Goal: Communication & Community: Answer question/provide support

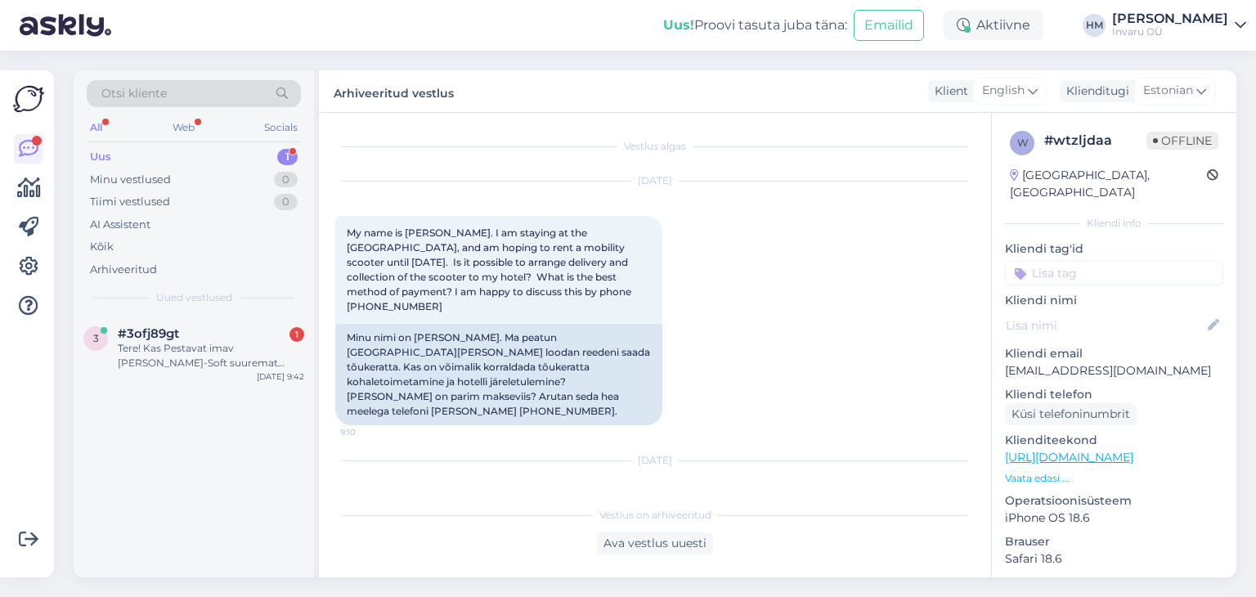
scroll to position [63, 0]
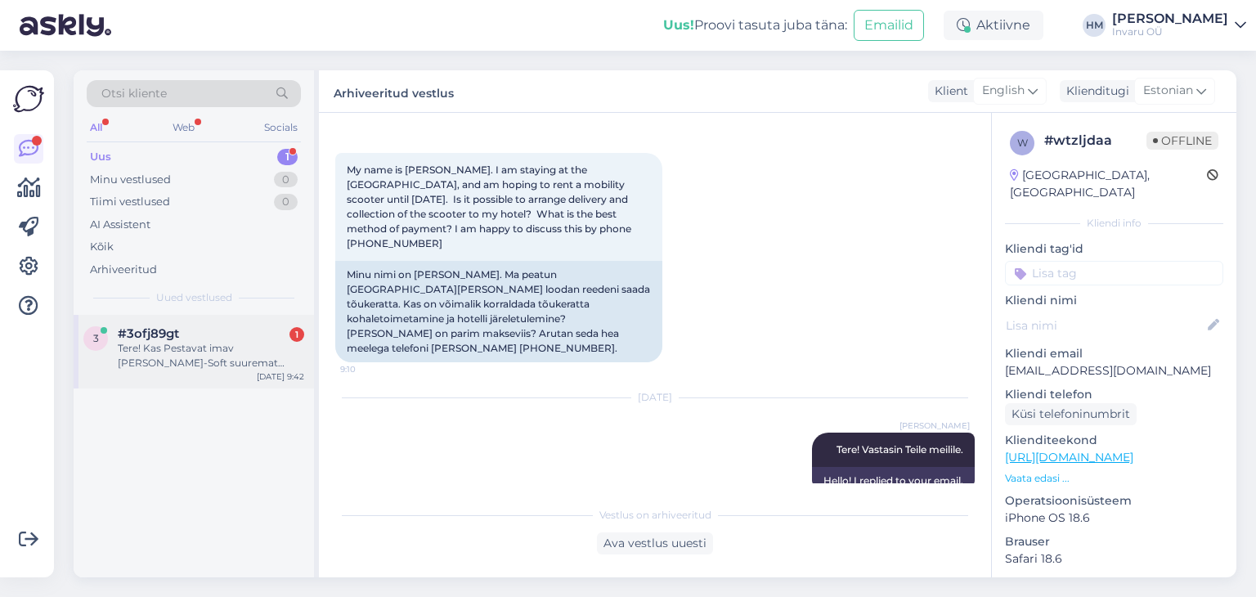
click at [167, 351] on div "Tere! Kas Pestavat imav [PERSON_NAME]-Soft suuremat suurust (90x200?) on juurde…" at bounding box center [211, 355] width 186 height 29
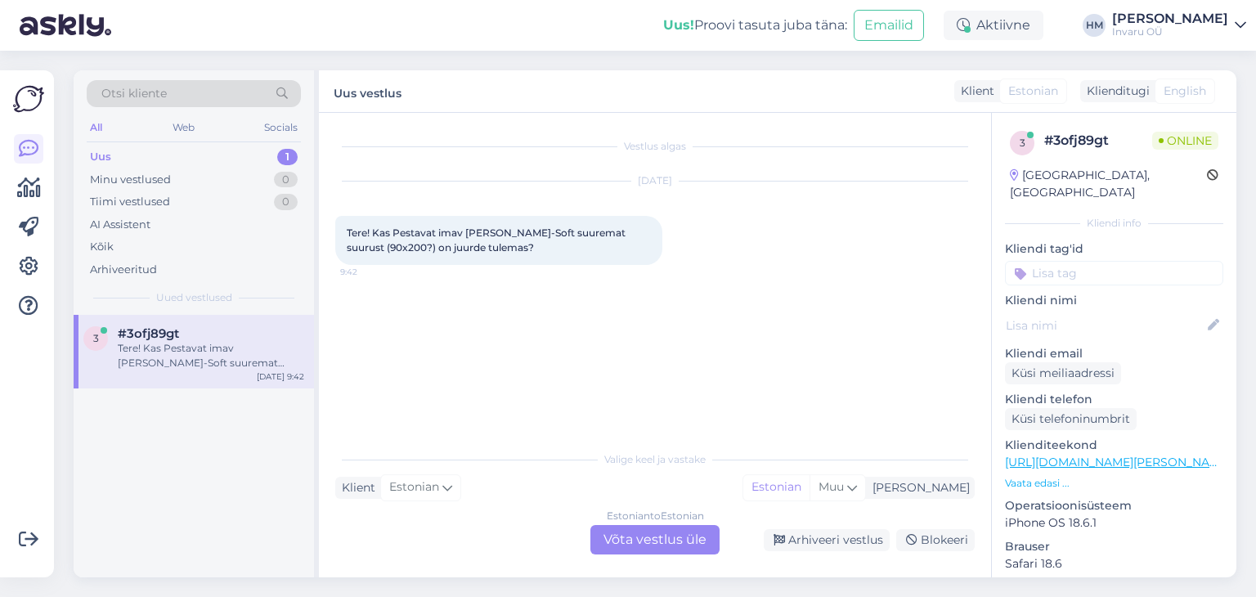
scroll to position [0, 0]
click at [628, 537] on div "Estonian to Estonian Võta vestlus üle" at bounding box center [654, 539] width 129 height 29
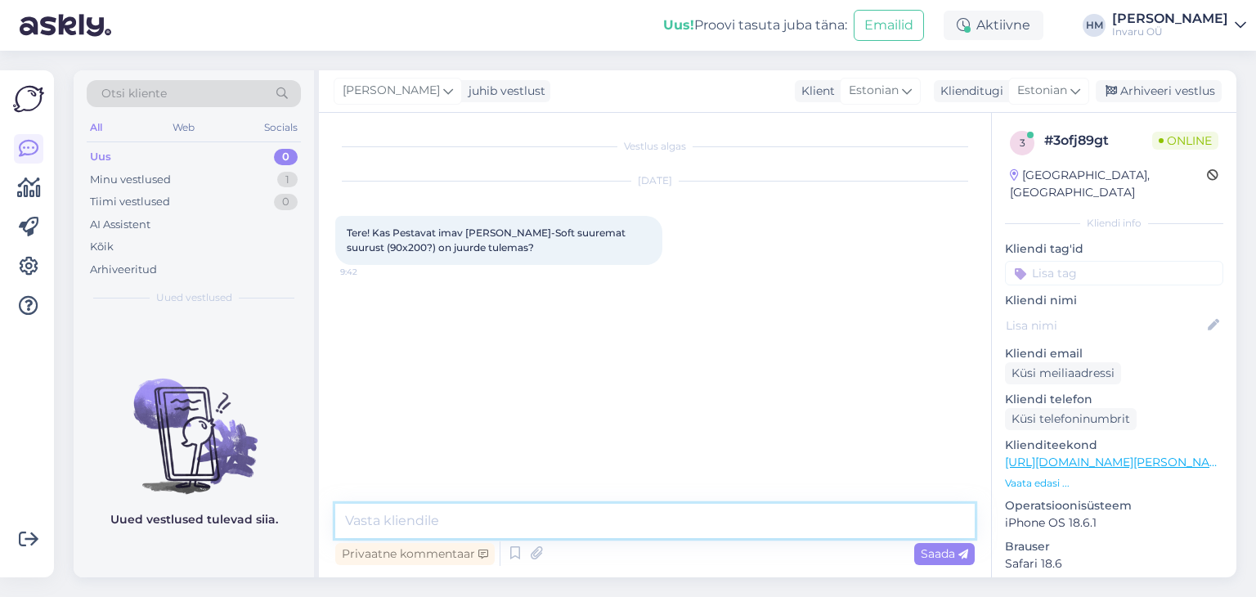
click at [400, 517] on textarea at bounding box center [654, 521] width 639 height 34
type textarea "Tere!"
type textarea "Kui mitut vajate?"
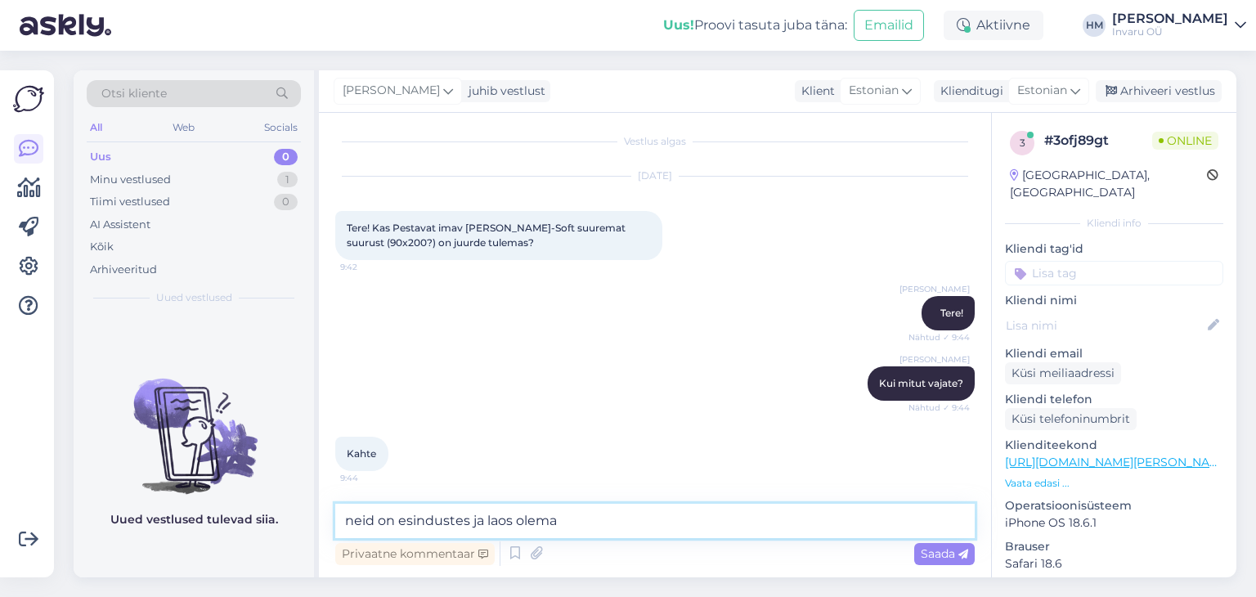
type textarea "neid on esindustes ja laos olemas"
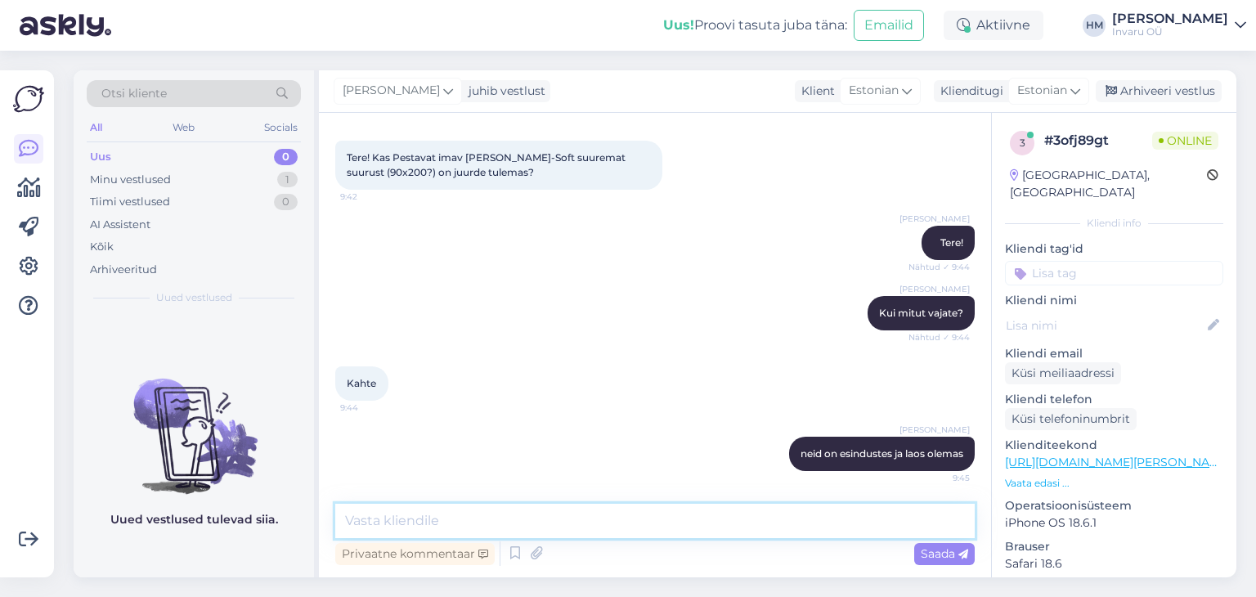
paste textarea "[URL][DOMAIN_NAME][PERSON_NAME]"
type textarea "[URL][DOMAIN_NAME][PERSON_NAME]"
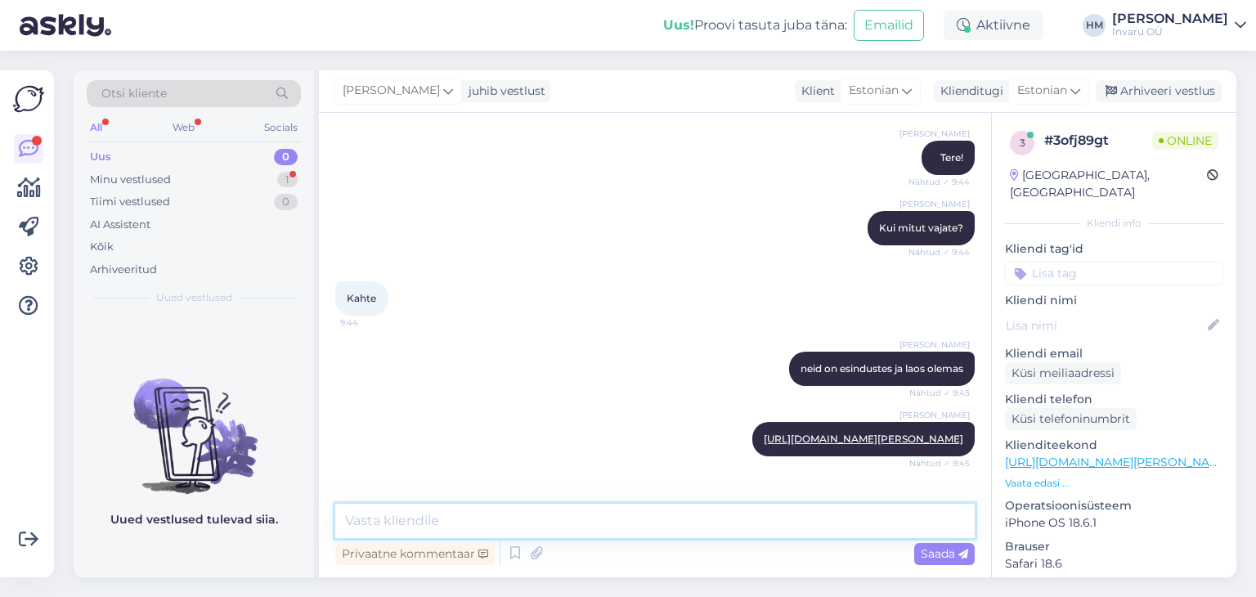
scroll to position [231, 0]
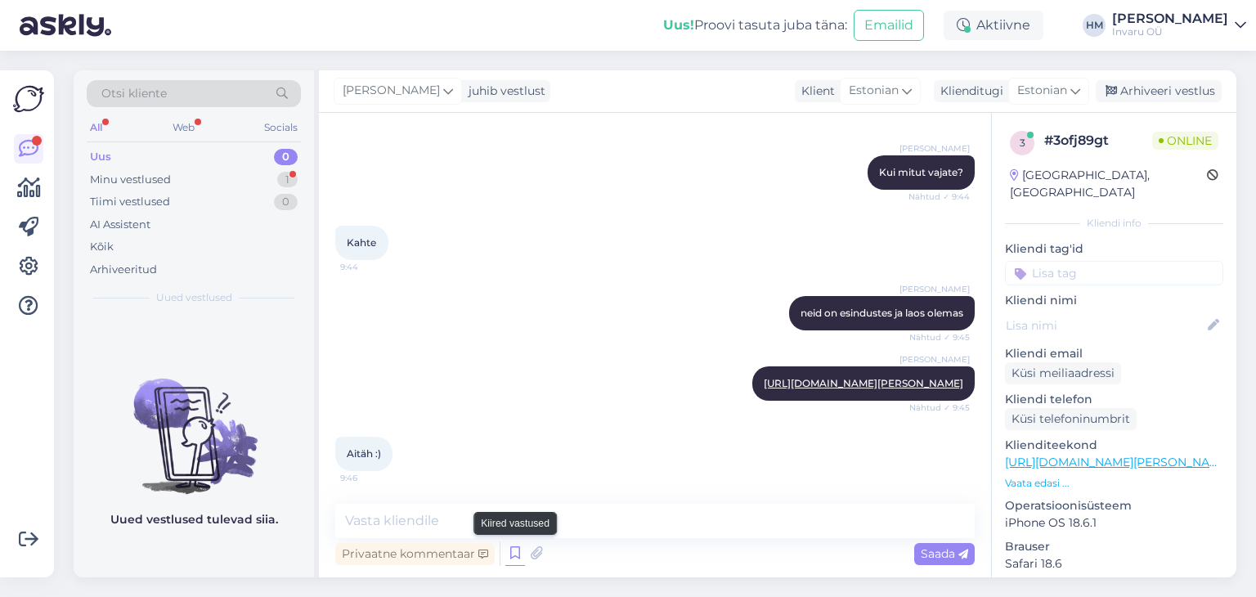
click at [514, 550] on icon at bounding box center [515, 553] width 20 height 25
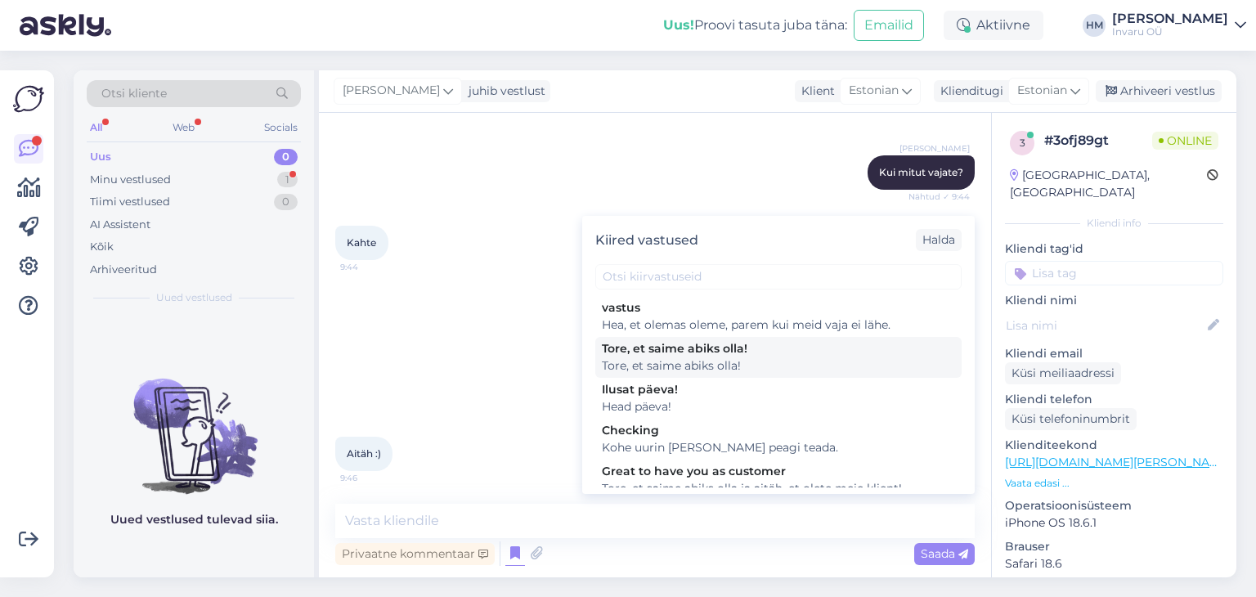
click at [677, 360] on div "Tore, et saime abiks olla!" at bounding box center [778, 365] width 353 height 17
type textarea "Tore, et saime abiks olla!"
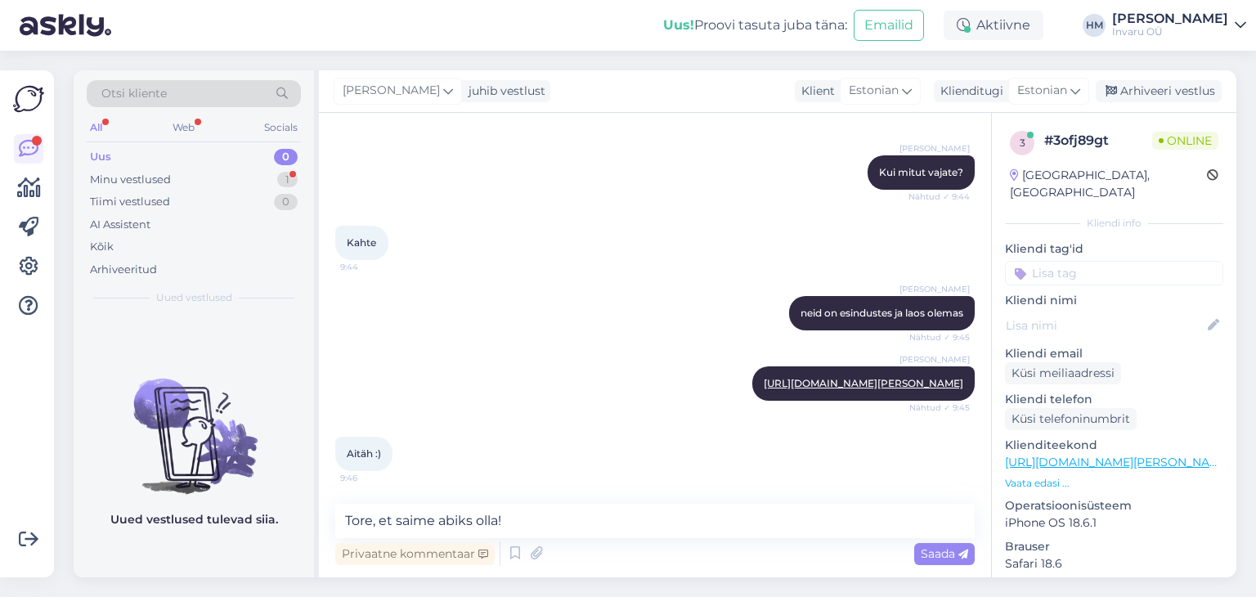
click at [954, 545] on div "Saada" at bounding box center [944, 554] width 61 height 22
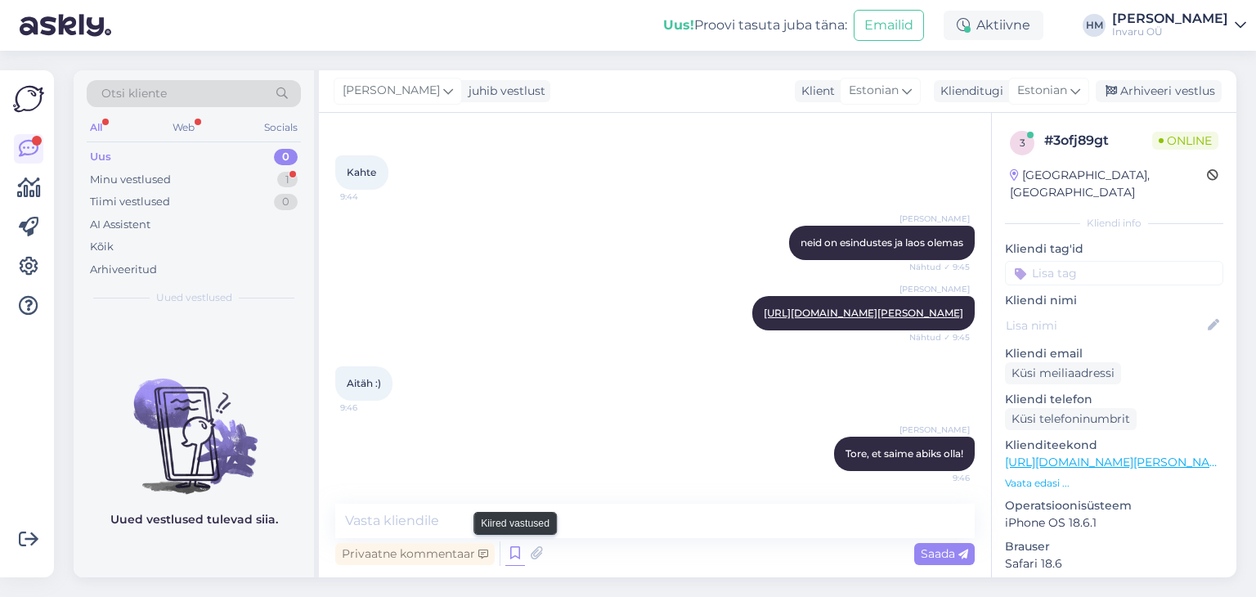
click at [509, 554] on icon at bounding box center [515, 553] width 20 height 25
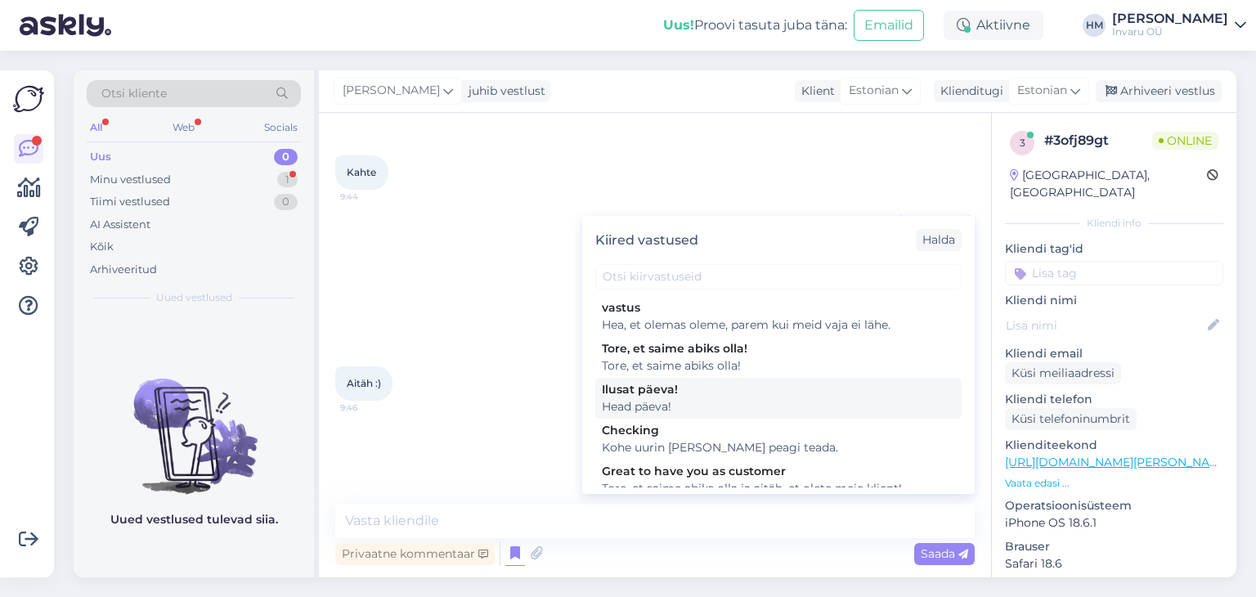
click at [621, 387] on div "Ilusat päeva!" at bounding box center [778, 389] width 353 height 17
type textarea "Head päeva!"
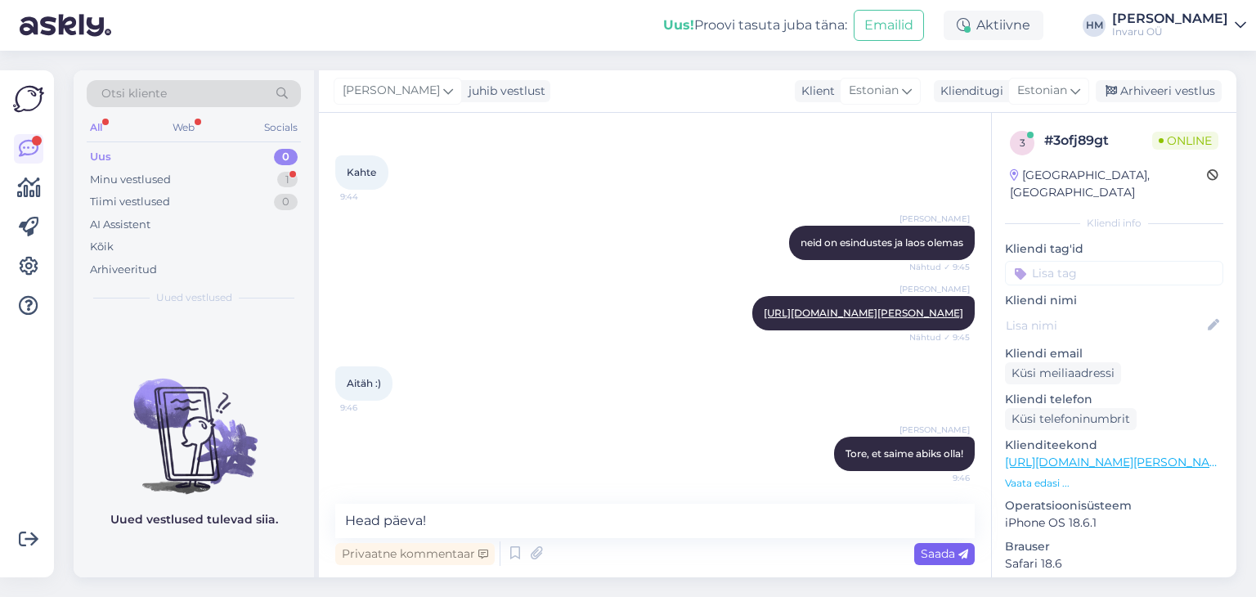
click at [932, 554] on span "Saada" at bounding box center [944, 553] width 47 height 15
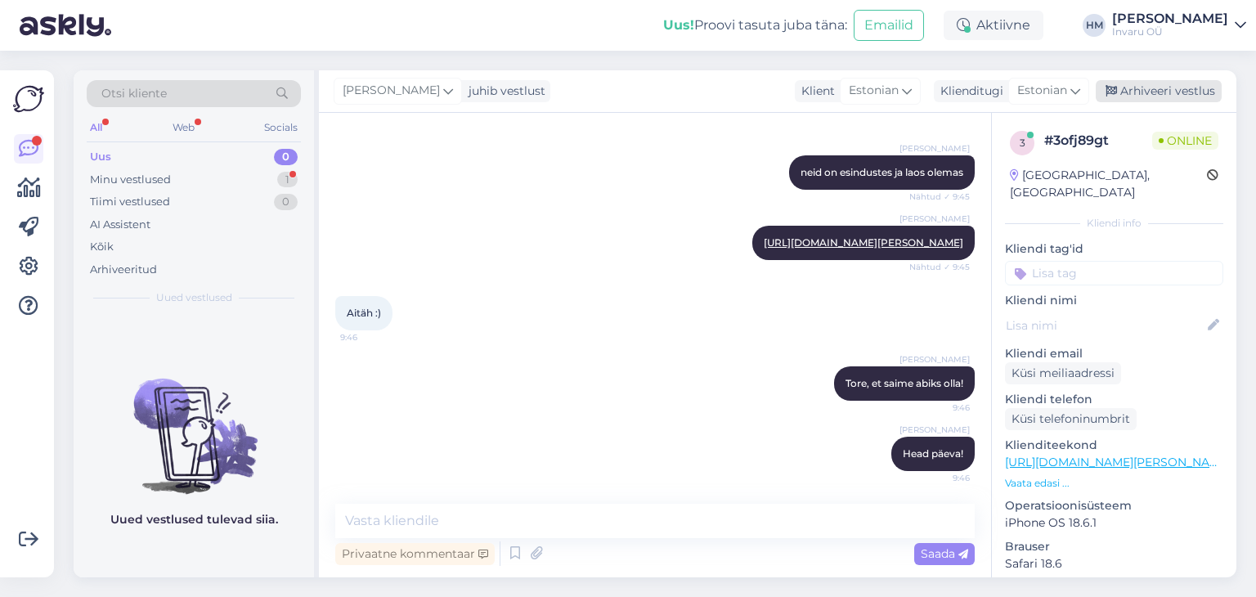
click at [1163, 86] on div "Arhiveeri vestlus" at bounding box center [1159, 91] width 126 height 22
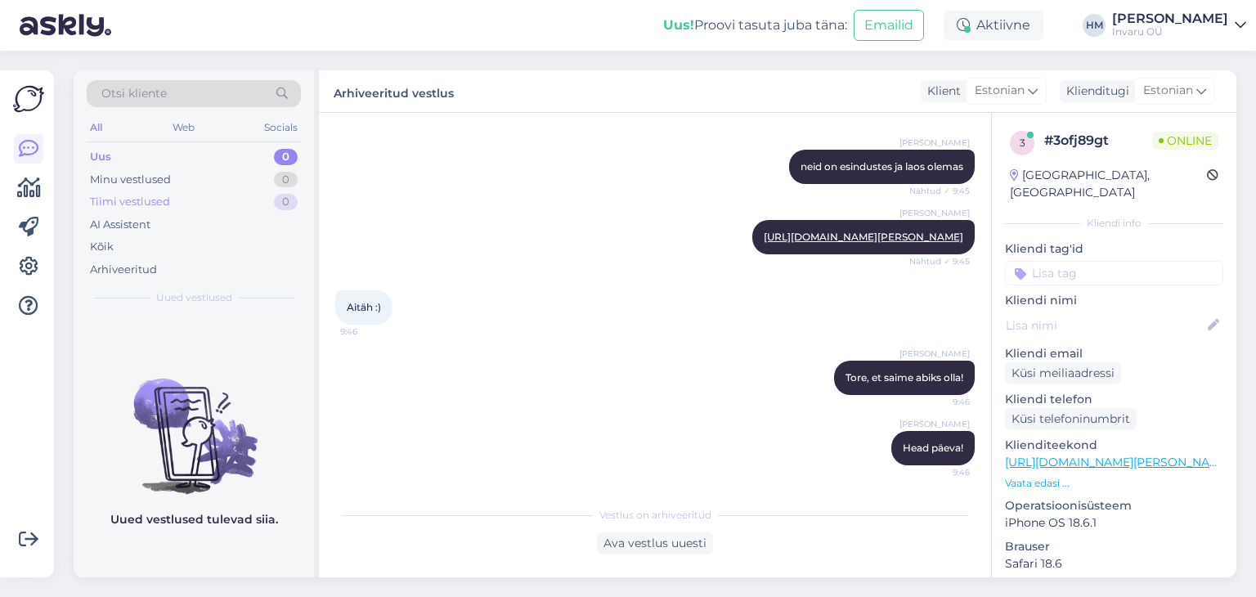
click at [123, 200] on div "Tiimi vestlused" at bounding box center [130, 202] width 80 height 16
click at [157, 177] on div "Minu vestlused" at bounding box center [130, 180] width 81 height 16
click at [141, 185] on div "Minu vestlused" at bounding box center [132, 180] width 85 height 16
click at [141, 178] on div "Minu vestlused" at bounding box center [132, 180] width 85 height 16
drag, startPoint x: 82, startPoint y: 240, endPoint x: 112, endPoint y: 249, distance: 31.8
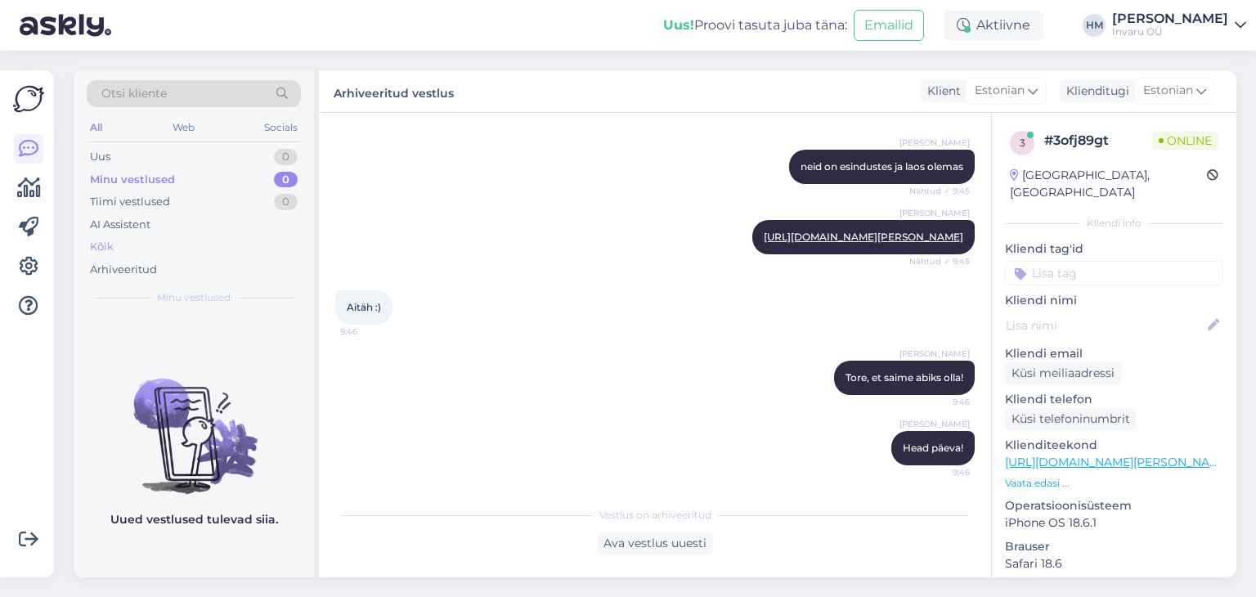
click at [82, 239] on div "Otsi kliente All Web Socials Uus 0 Minu vestlused 0 Tiimi vestlused 0 AI Assist…" at bounding box center [194, 192] width 240 height 245
click at [110, 243] on div "Kõik" at bounding box center [102, 247] width 24 height 16
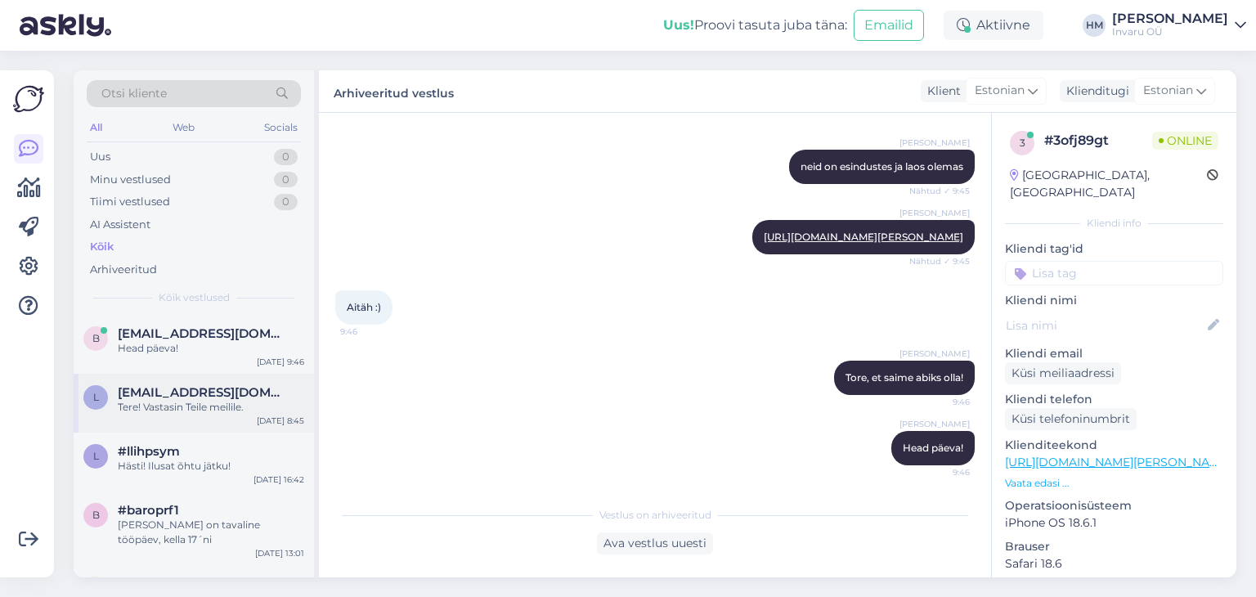
click at [182, 400] on div "Tere! Vastasin Teile meilile." at bounding box center [211, 407] width 186 height 15
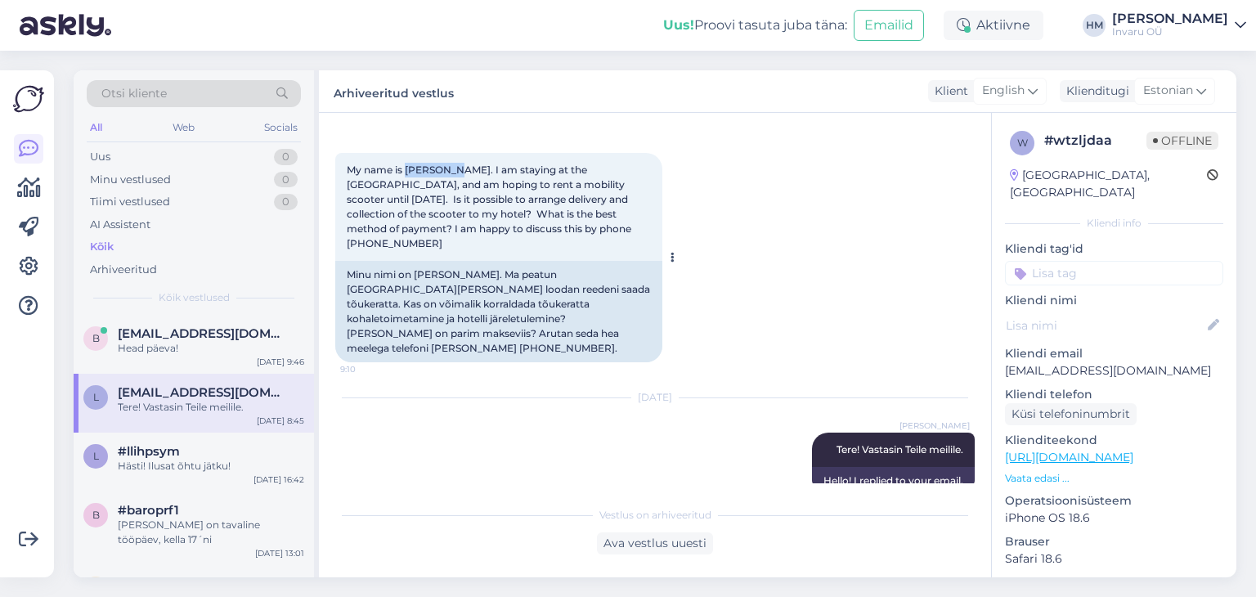
drag, startPoint x: 453, startPoint y: 166, endPoint x: 408, endPoint y: 163, distance: 45.1
click at [406, 164] on span "My name is [PERSON_NAME]. I am staying at the [GEOGRAPHIC_DATA], and am hoping …" at bounding box center [490, 207] width 287 height 86
copy span "Liân Love"
